Goal: Task Accomplishment & Management: Manage account settings

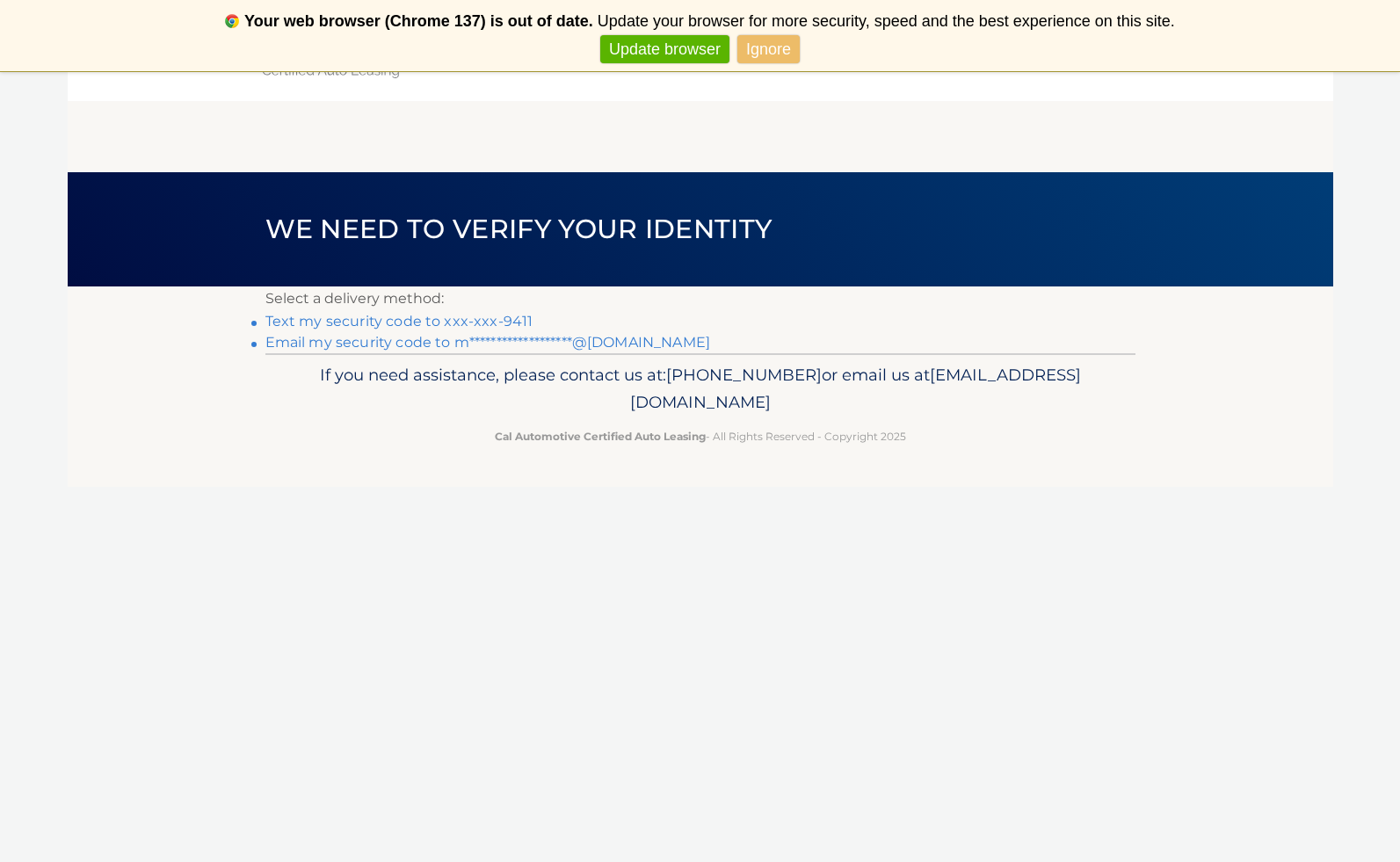
click at [431, 319] on link "Text my security code to xxx-xxx-9411" at bounding box center [400, 320] width 268 height 17
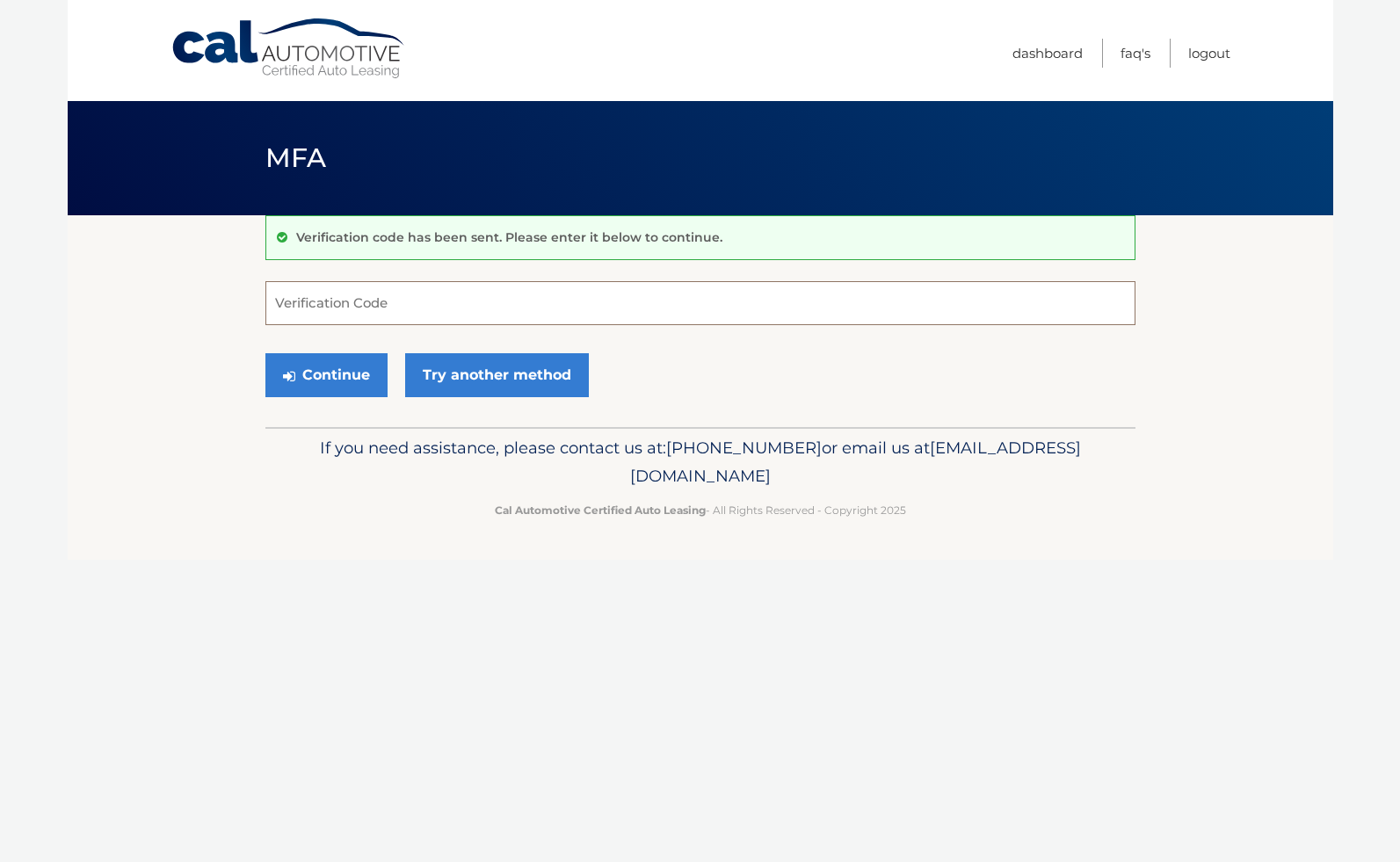
click at [474, 315] on input "Verification Code" at bounding box center [700, 303] width 870 height 44
type input "184278"
click at [345, 372] on button "Continue" at bounding box center [326, 375] width 122 height 44
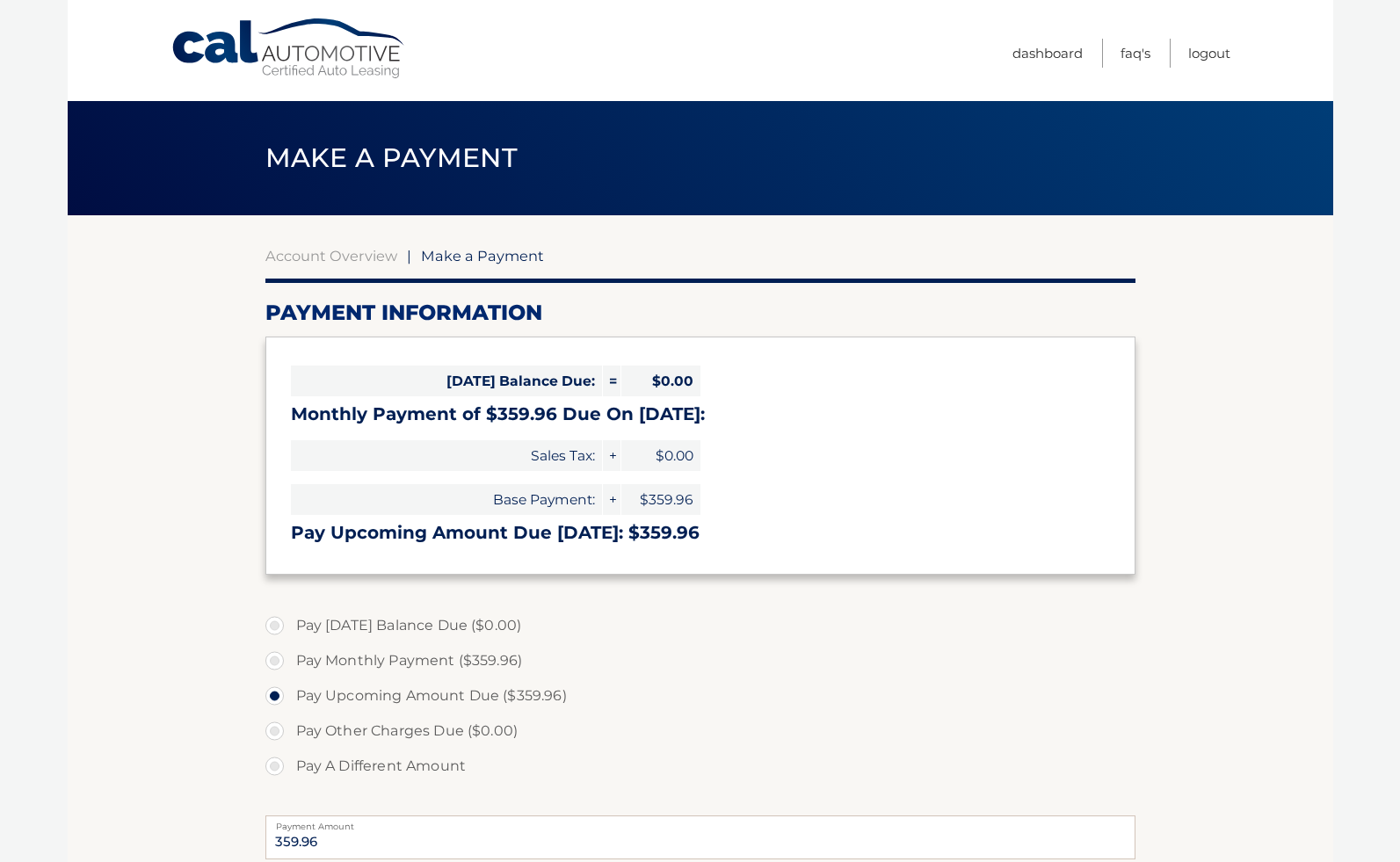
select select "M2UwMjUzNmQtZDk2Yy00ZGUxLTg0NGEtZjk0Zjg5YzFhMWU0"
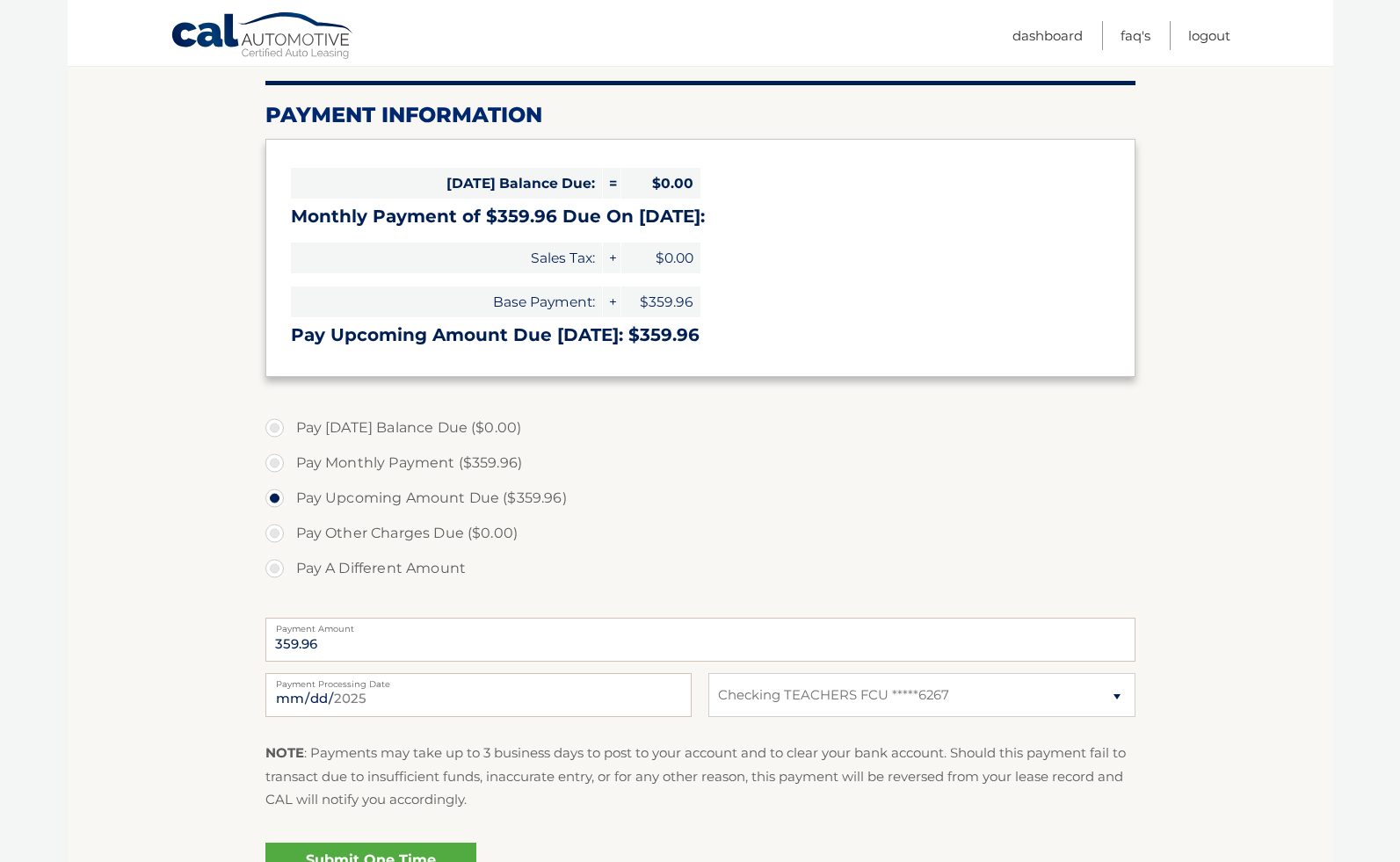
scroll to position [394, 0]
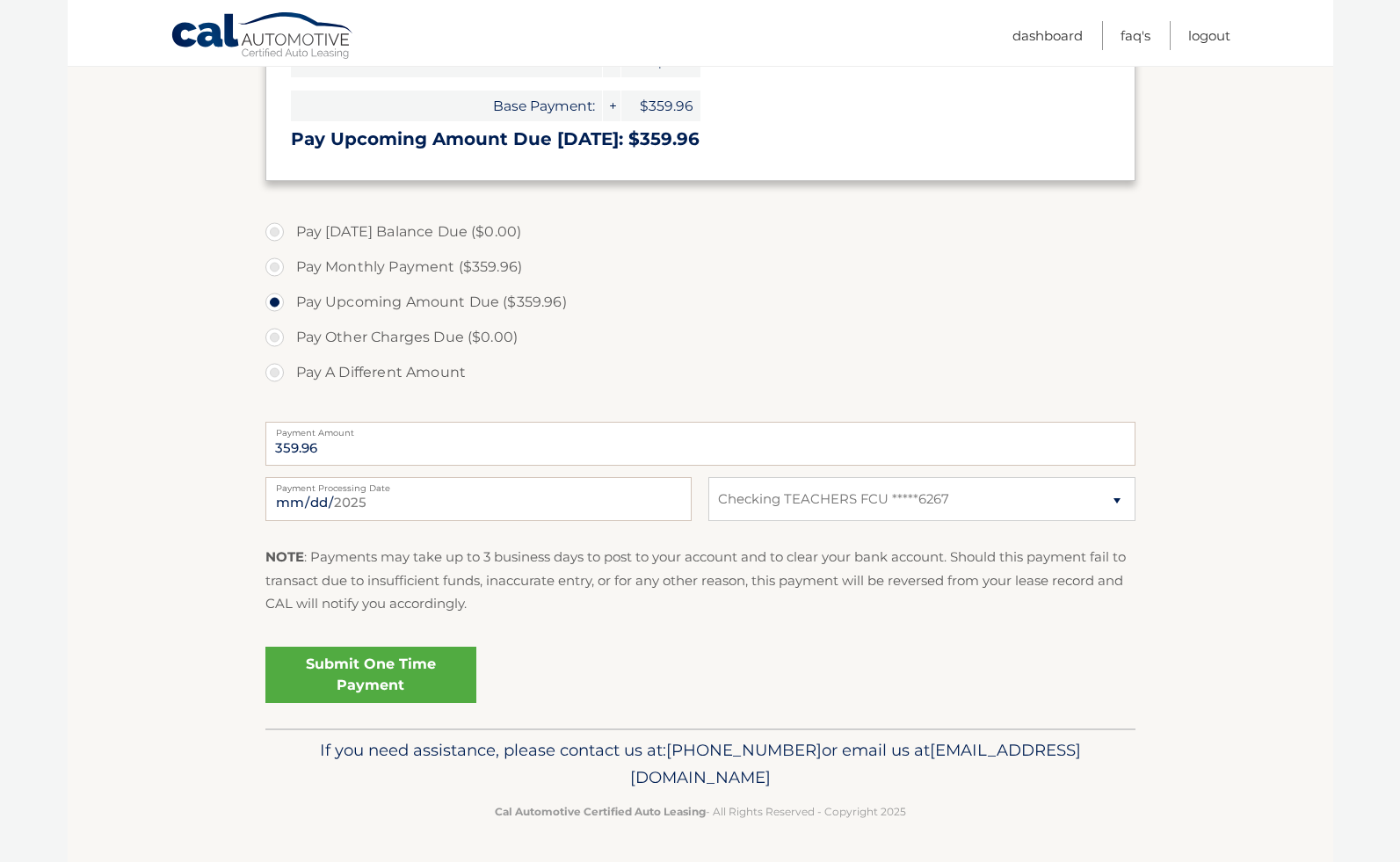
click at [363, 665] on link "Submit One Time Payment" at bounding box center [370, 674] width 211 height 56
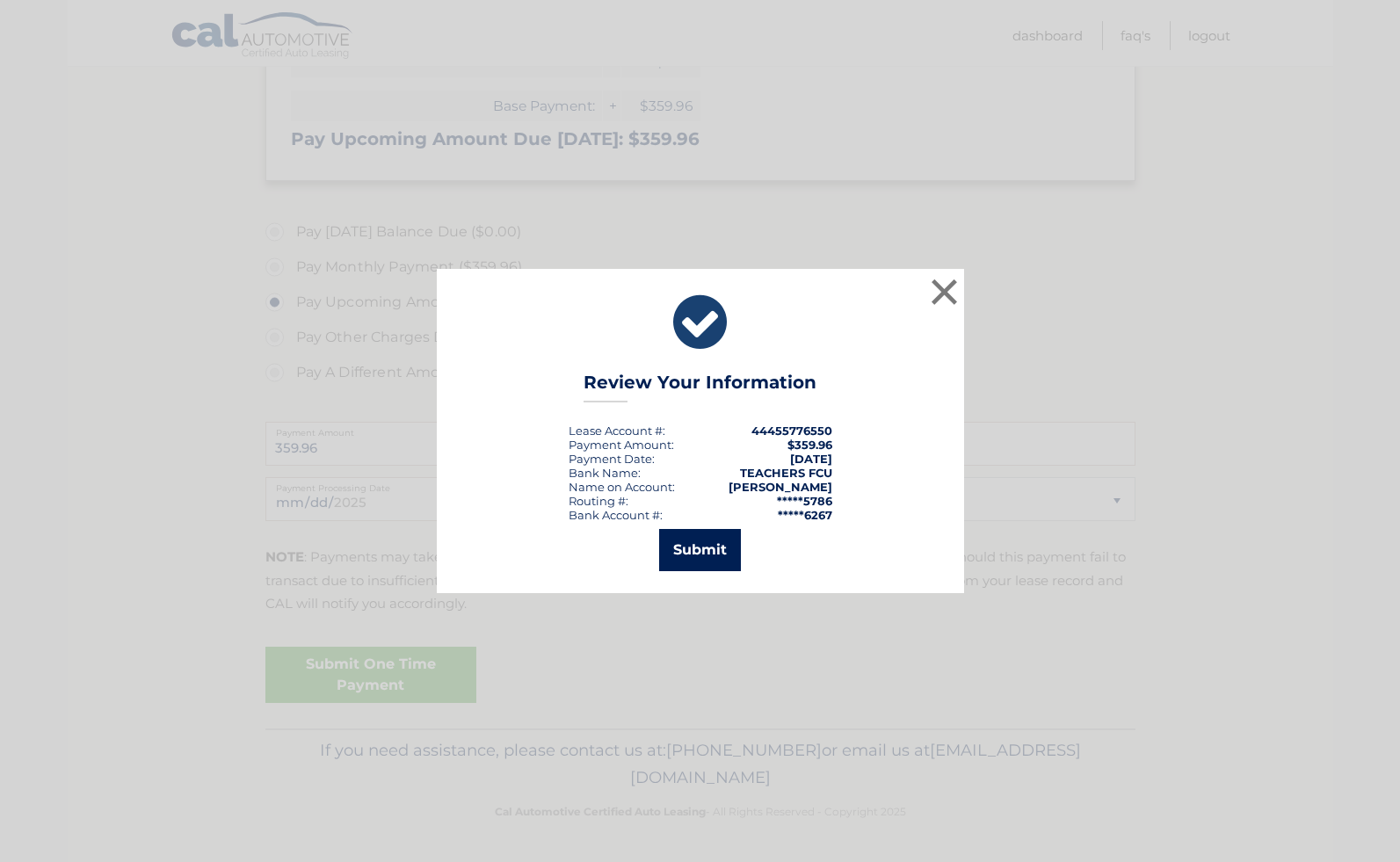
click at [692, 546] on button "Submit" at bounding box center [700, 550] width 81 height 42
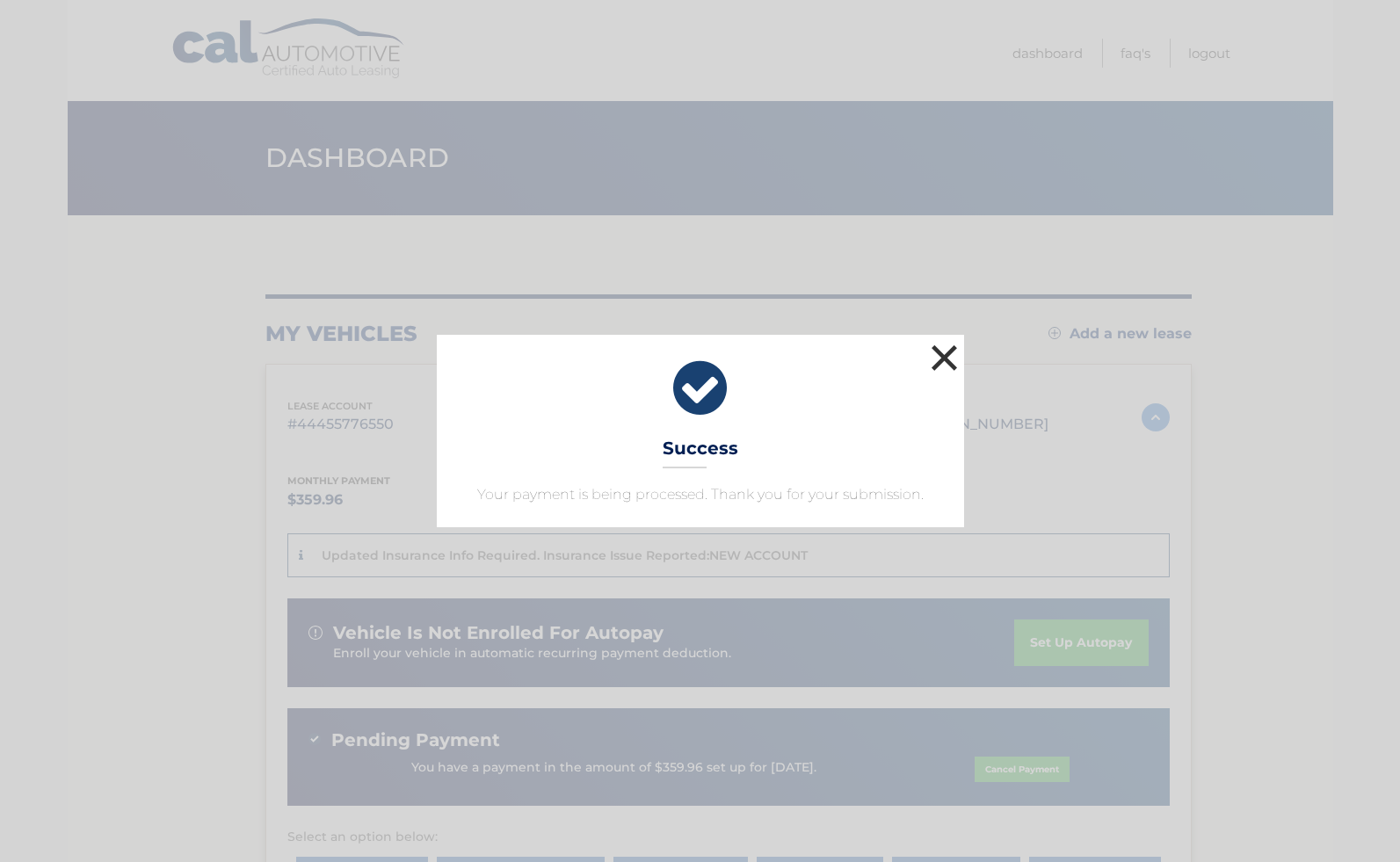
click at [945, 357] on button "×" at bounding box center [944, 358] width 35 height 35
